Goal: Transaction & Acquisition: Purchase product/service

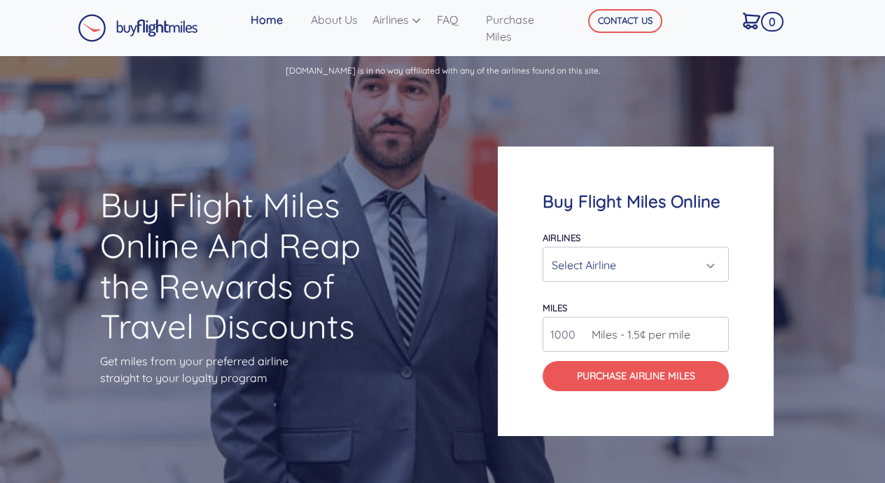
click at [592, 262] on div "Select Airline" at bounding box center [632, 264] width 160 height 27
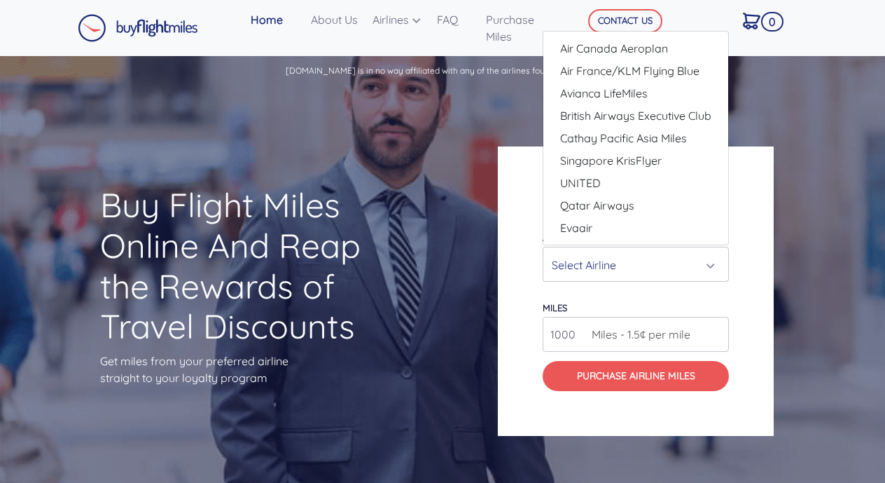
click at [592, 262] on div "Select Airline" at bounding box center [632, 264] width 160 height 27
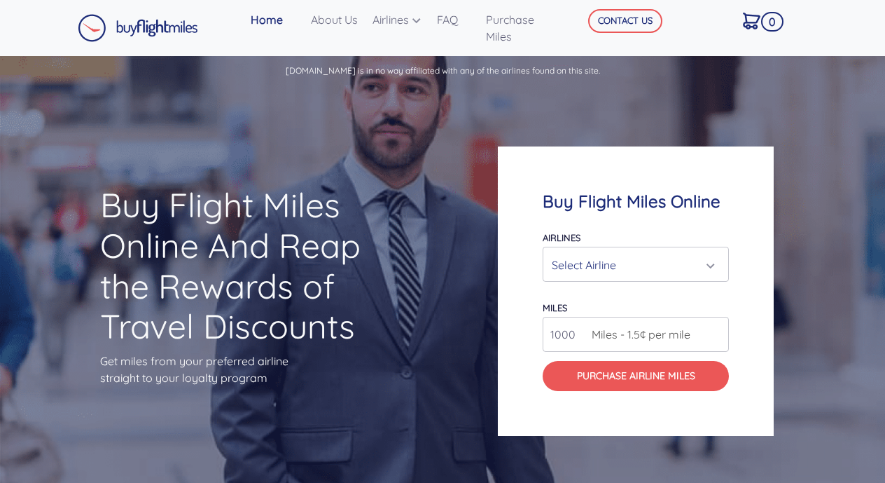
click at [592, 262] on div "Select Airline" at bounding box center [632, 264] width 160 height 27
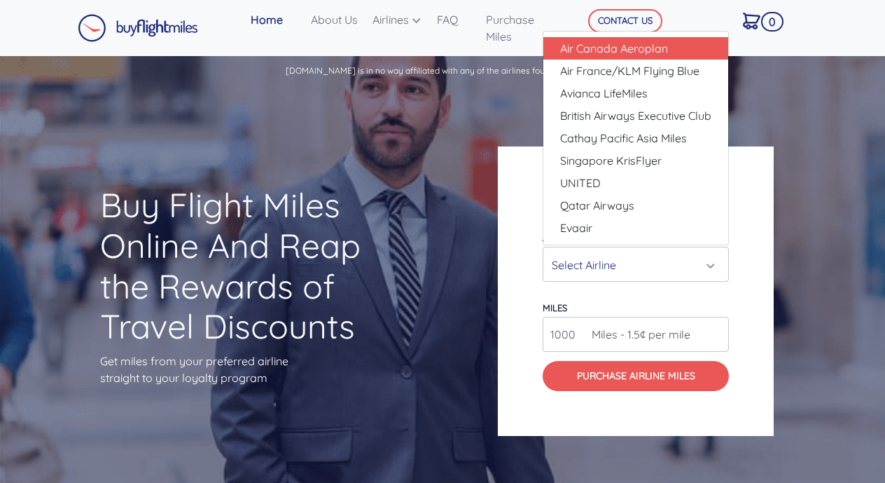
click at [568, 54] on span "Air Canada Aeroplan" at bounding box center [614, 48] width 108 height 17
select select "Air Canada Aeroplan"
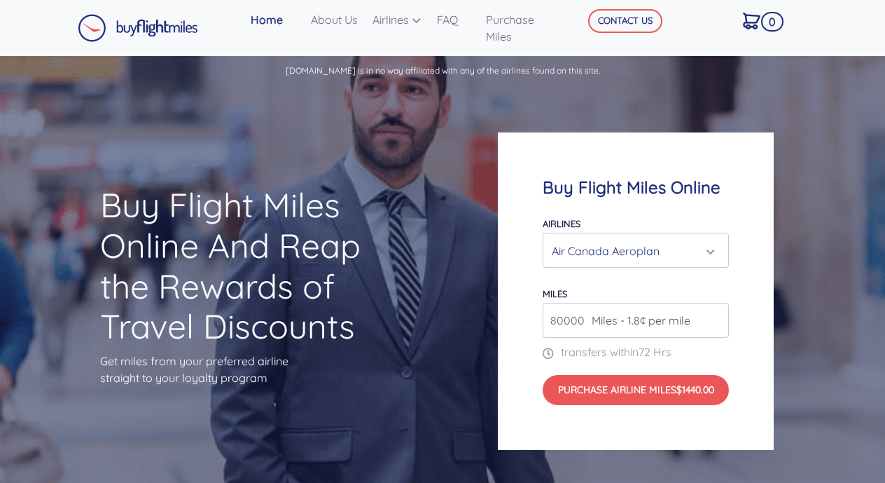
click at [655, 326] on span "Miles - 1.8¢ per mile" at bounding box center [638, 320] width 106 height 17
click at [718, 317] on input "81000" at bounding box center [636, 320] width 186 height 35
click at [718, 317] on input "82000" at bounding box center [636, 320] width 186 height 35
click at [718, 332] on input "82000" at bounding box center [636, 320] width 186 height 35
click at [716, 324] on input "81000" at bounding box center [636, 320] width 186 height 35
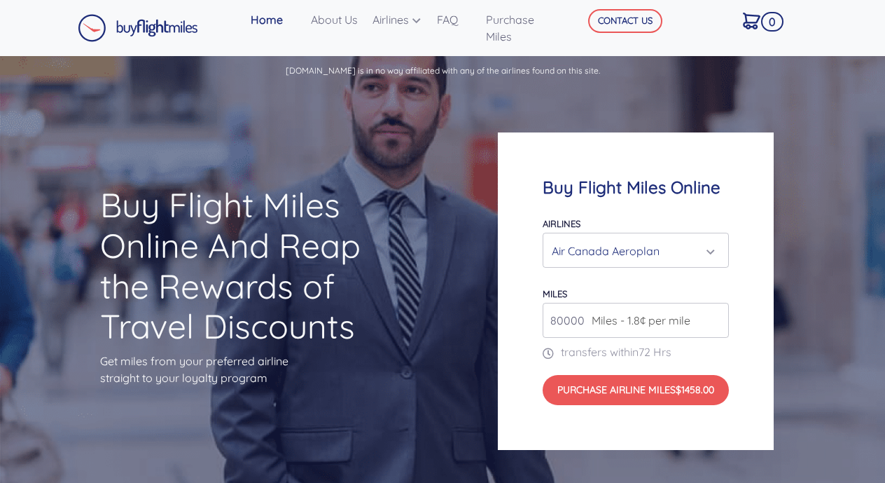
click at [716, 324] on input "80000" at bounding box center [636, 320] width 186 height 35
click at [557, 317] on input "80000" at bounding box center [636, 320] width 186 height 35
type input "1"
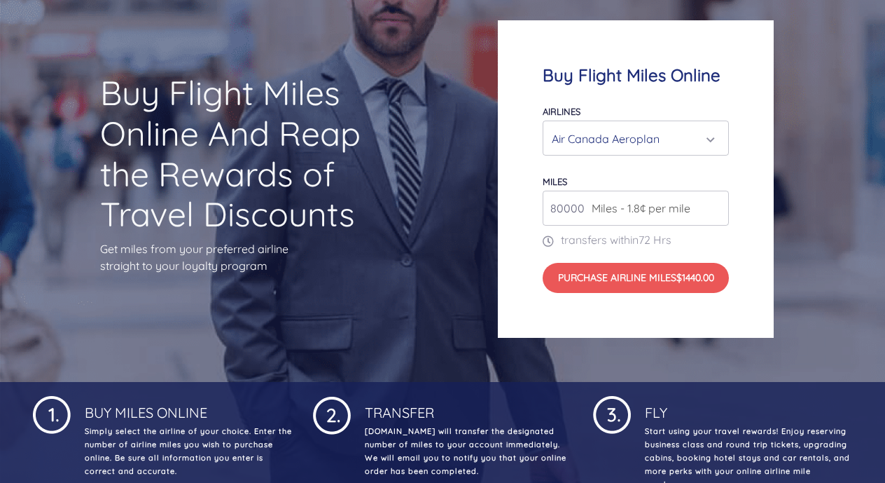
scroll to position [113, 0]
drag, startPoint x: 557, startPoint y: 209, endPoint x: 537, endPoint y: 210, distance: 20.3
click at [536, 210] on div "Buy Flight Miles Online Airlines Air Canada Aeroplan Air France/KLM Flying Blue…" at bounding box center [636, 178] width 276 height 317
type input "30000"
click at [611, 134] on div "Air Canada Aeroplan" at bounding box center [632, 138] width 160 height 27
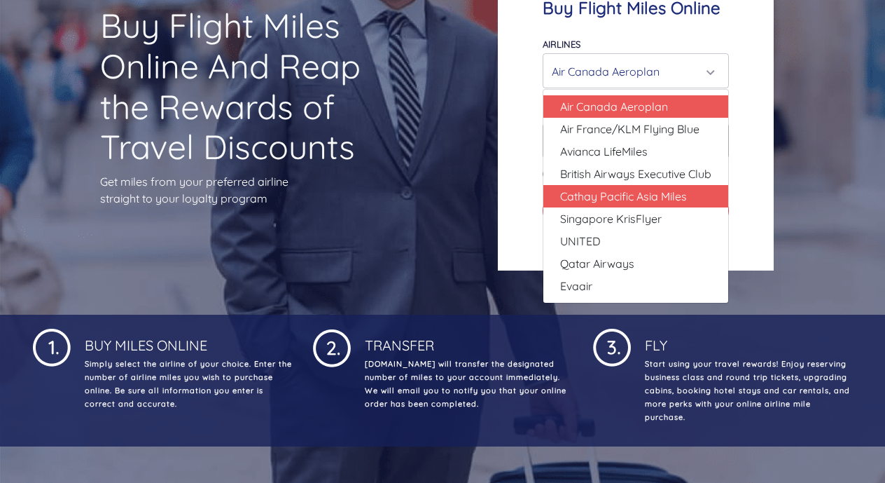
scroll to position [181, 0]
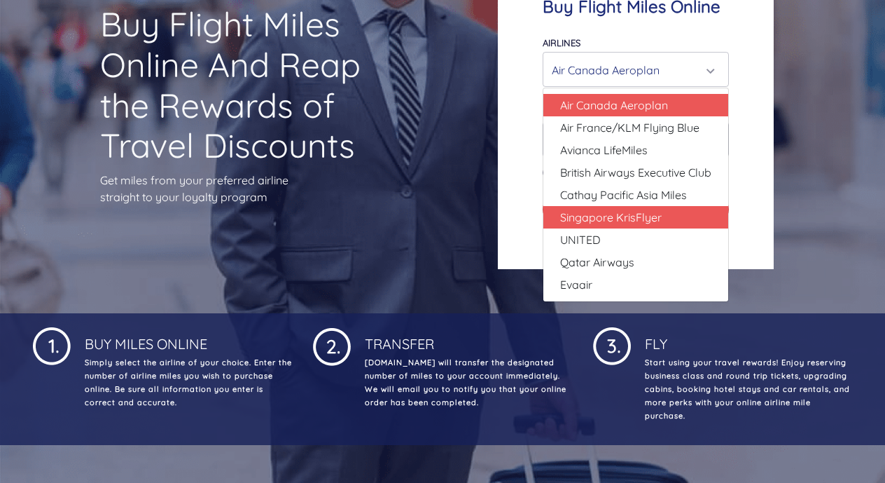
click at [617, 218] on span "Singapore KrisFlyer" at bounding box center [611, 217] width 102 height 17
select select "Singapore KrisFlyer"
type input "80000"
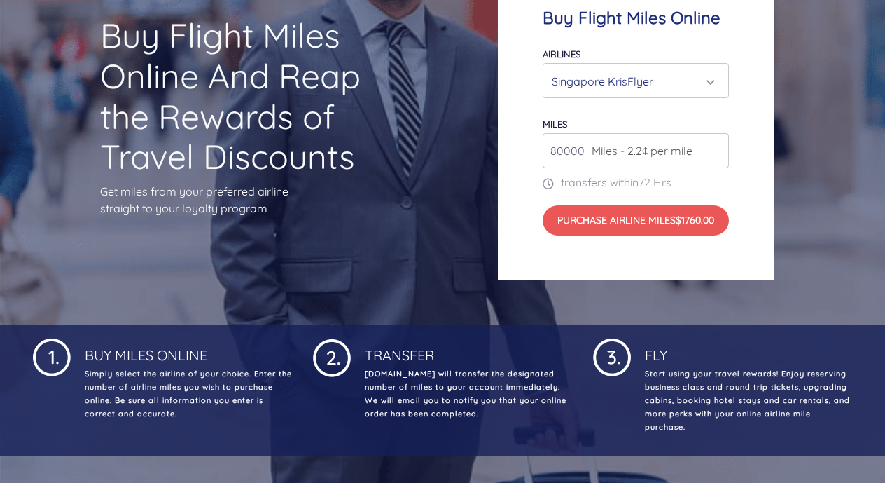
scroll to position [167, 0]
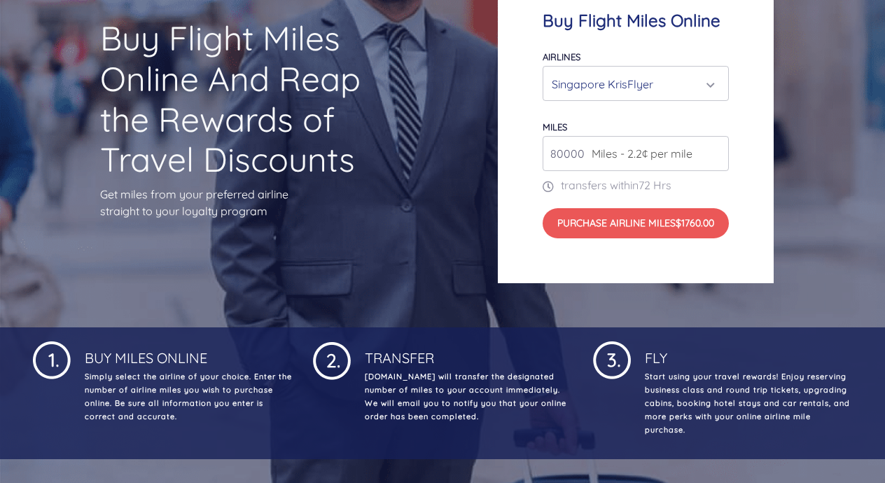
click at [606, 71] on div "Singapore KrisFlyer" at bounding box center [632, 84] width 160 height 27
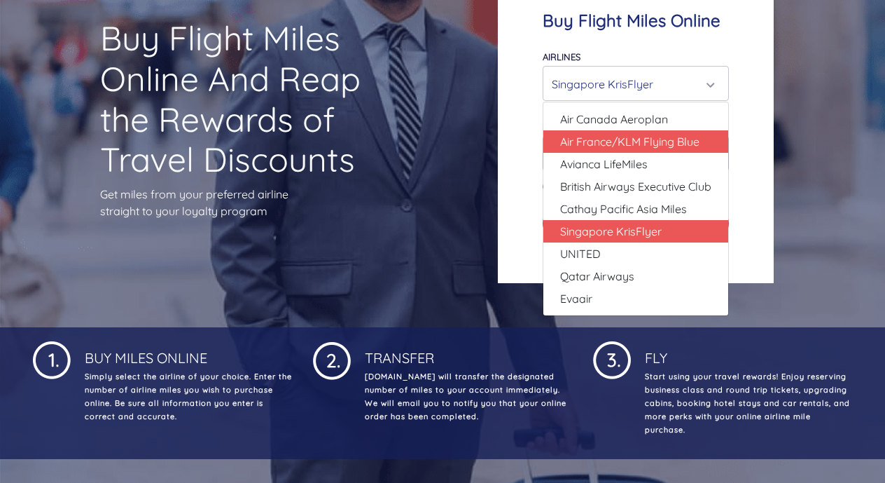
click at [614, 145] on span "Air France/KLM Flying Blue" at bounding box center [629, 141] width 139 height 17
select select "Air France/KLM Flying Blue"
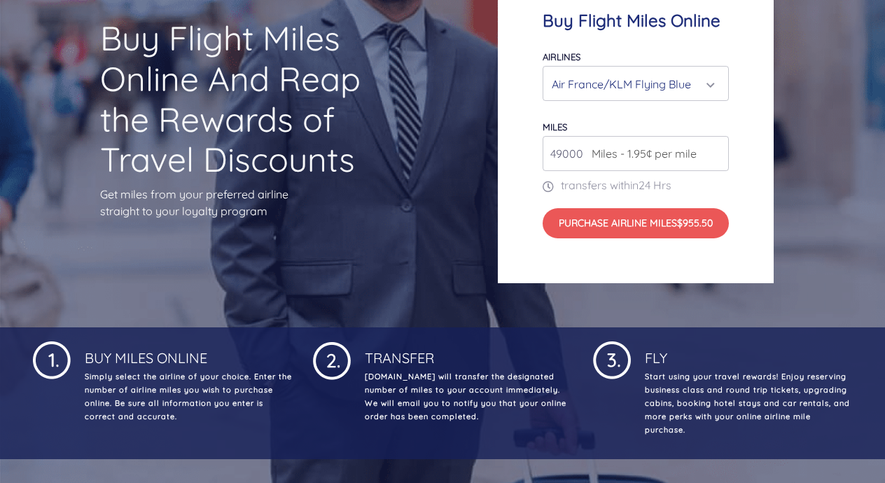
click at [601, 85] on div "Air France/KLM Flying Blue" at bounding box center [632, 84] width 160 height 27
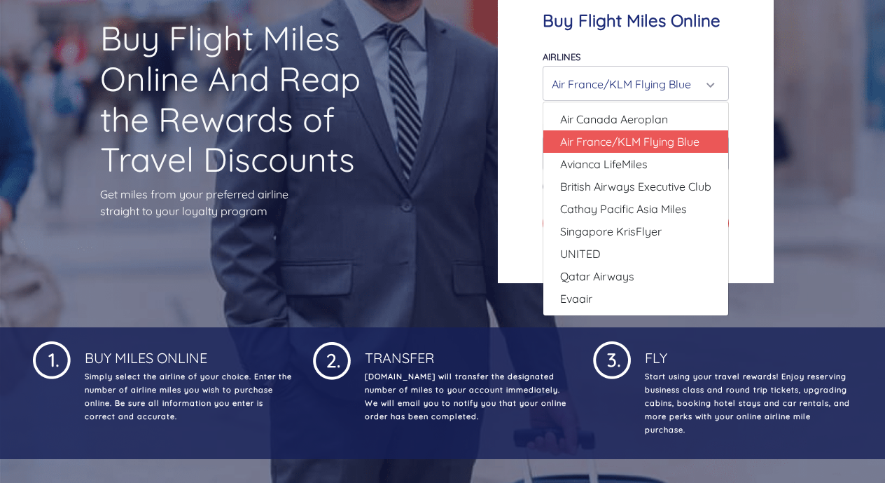
click at [592, 85] on div "Air France/KLM Flying Blue" at bounding box center [632, 84] width 160 height 27
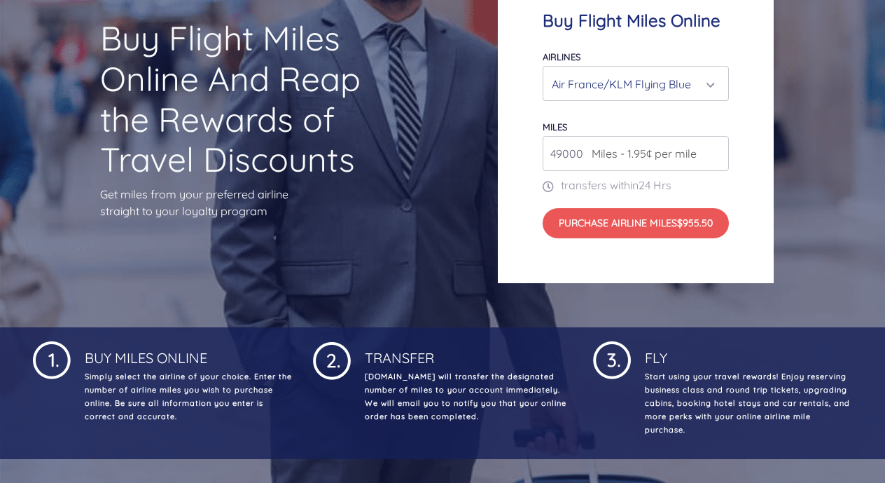
click at [717, 155] on input "49000" at bounding box center [636, 153] width 186 height 35
click at [716, 148] on input "50000" at bounding box center [636, 153] width 186 height 35
click at [715, 150] on input "51000" at bounding box center [636, 153] width 186 height 35
click at [715, 150] on input "52000" at bounding box center [636, 153] width 186 height 35
click at [715, 150] on input "53000" at bounding box center [636, 153] width 186 height 35
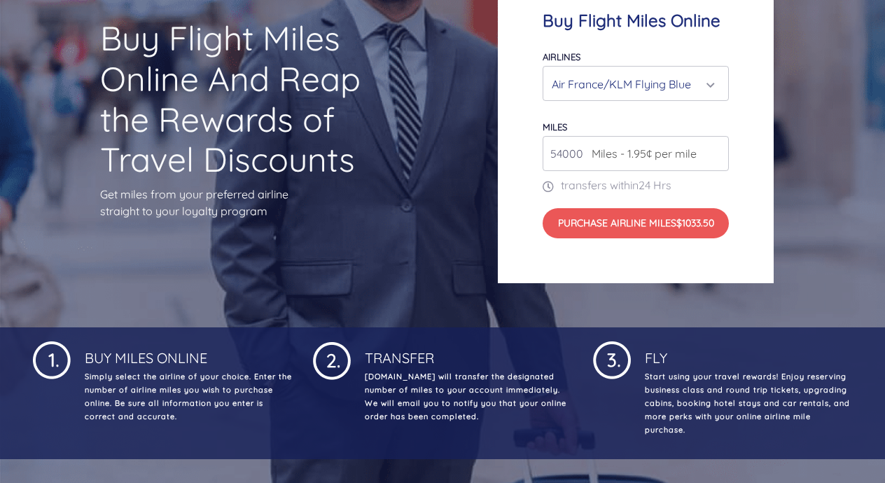
click at [715, 150] on input "54000" at bounding box center [636, 153] width 186 height 35
click at [715, 150] on input "55000" at bounding box center [636, 153] width 186 height 35
type input "56000"
click at [715, 150] on input "56000" at bounding box center [636, 153] width 186 height 35
click at [643, 80] on div "Air France/KLM Flying Blue" at bounding box center [632, 84] width 160 height 27
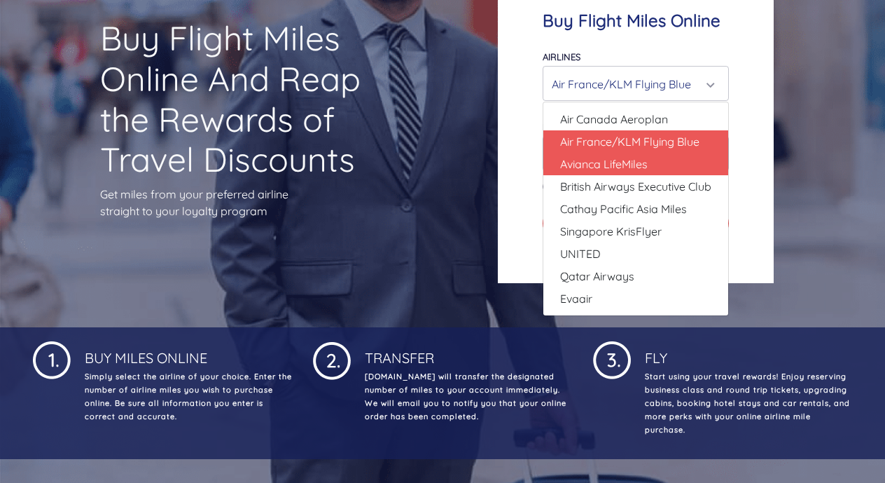
click at [613, 169] on span "Avianca LifeMiles" at bounding box center [604, 163] width 88 height 17
select select "Avianca LifeMiles"
type input "49000"
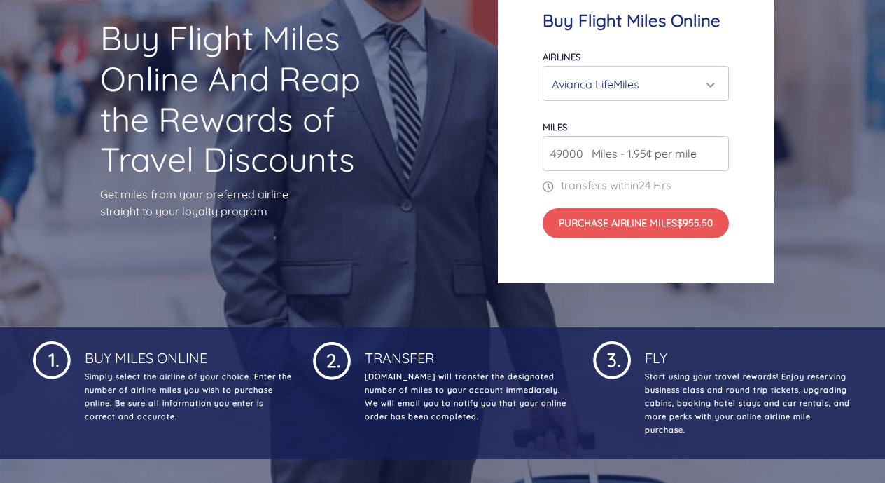
click at [652, 88] on div "Avianca LifeMiles" at bounding box center [632, 84] width 160 height 27
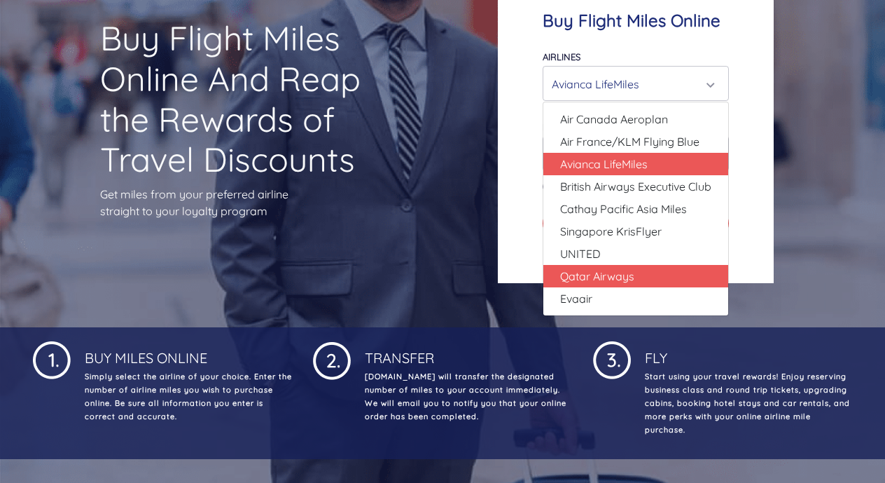
click at [633, 277] on span "Qatar Airways" at bounding box center [597, 276] width 74 height 17
select select "Qatar Airways"
type input "10000"
